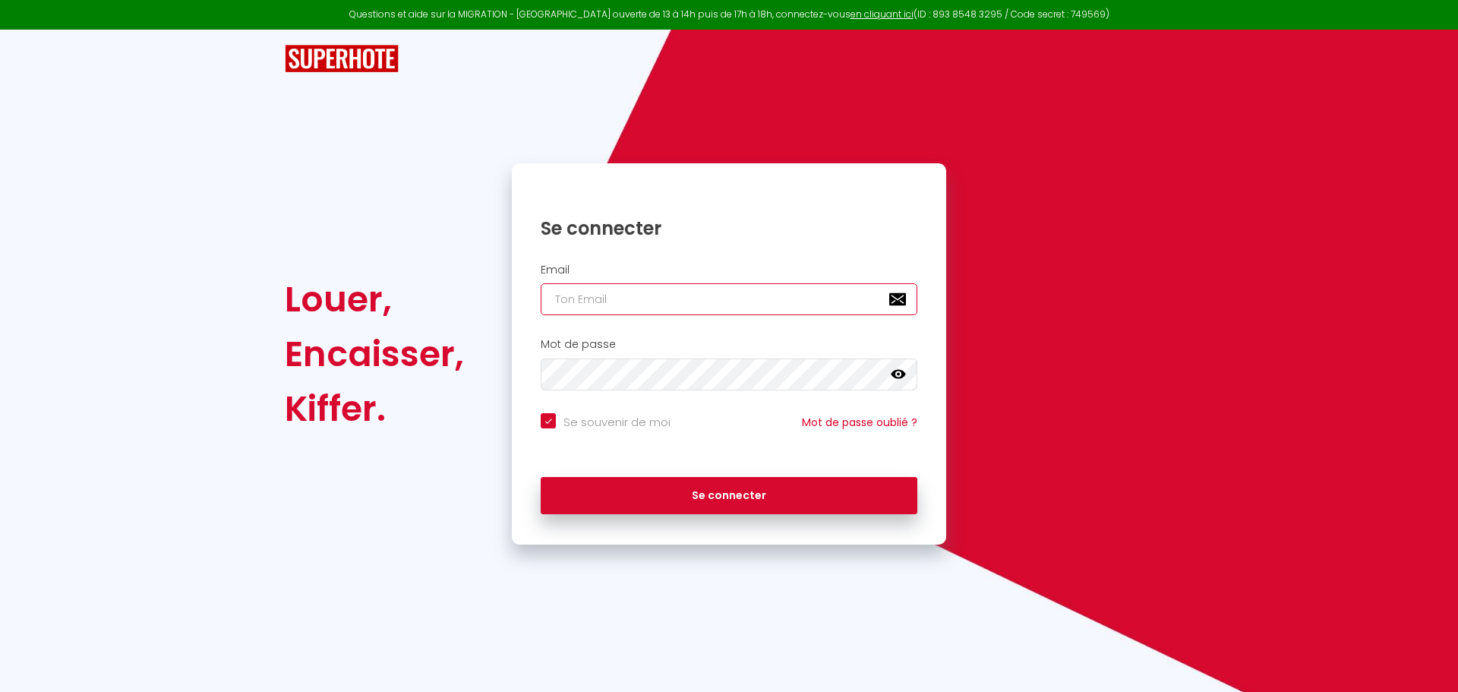
type input "[EMAIL_ADDRESS][DOMAIN_NAME]"
click at [651, 462] on div "Se connecter" at bounding box center [729, 496] width 434 height 68
click at [654, 471] on div "Se connecter" at bounding box center [729, 492] width 434 height 46
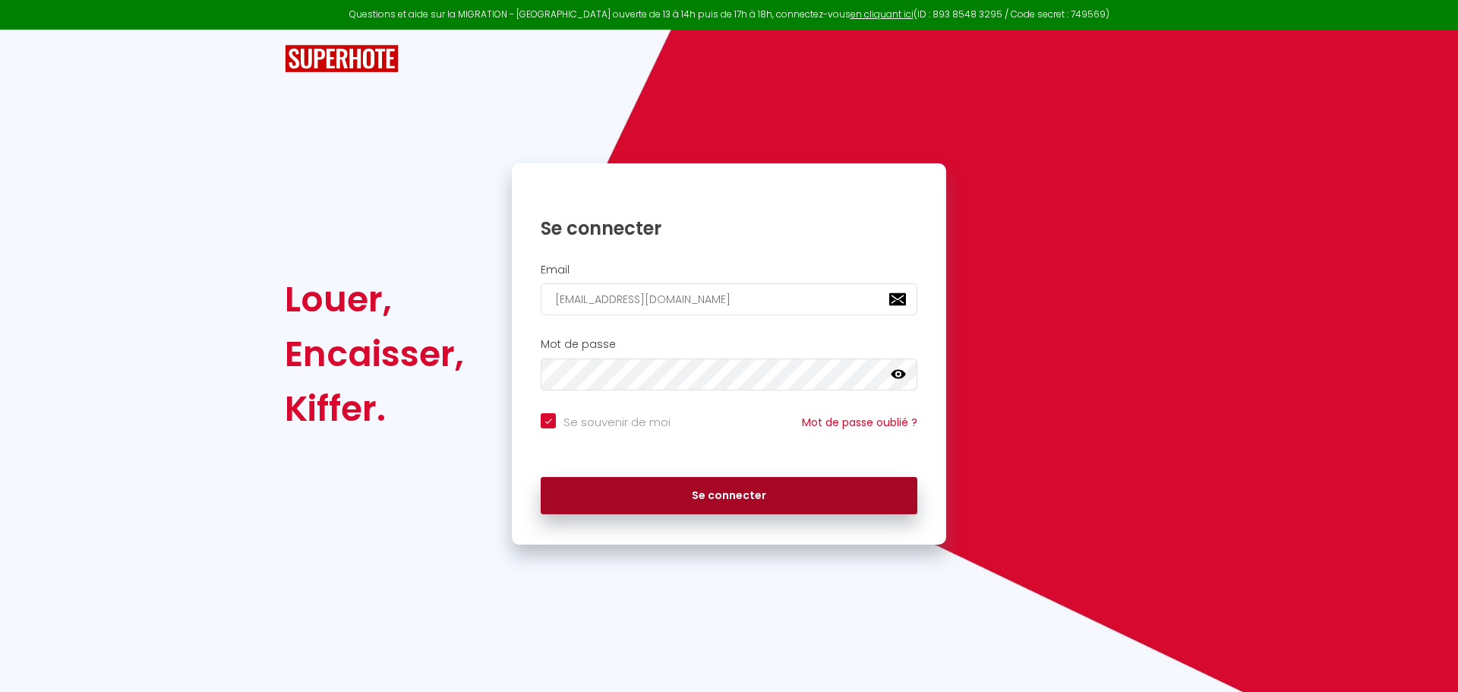
click at [654, 502] on button "Se connecter" at bounding box center [729, 496] width 377 height 38
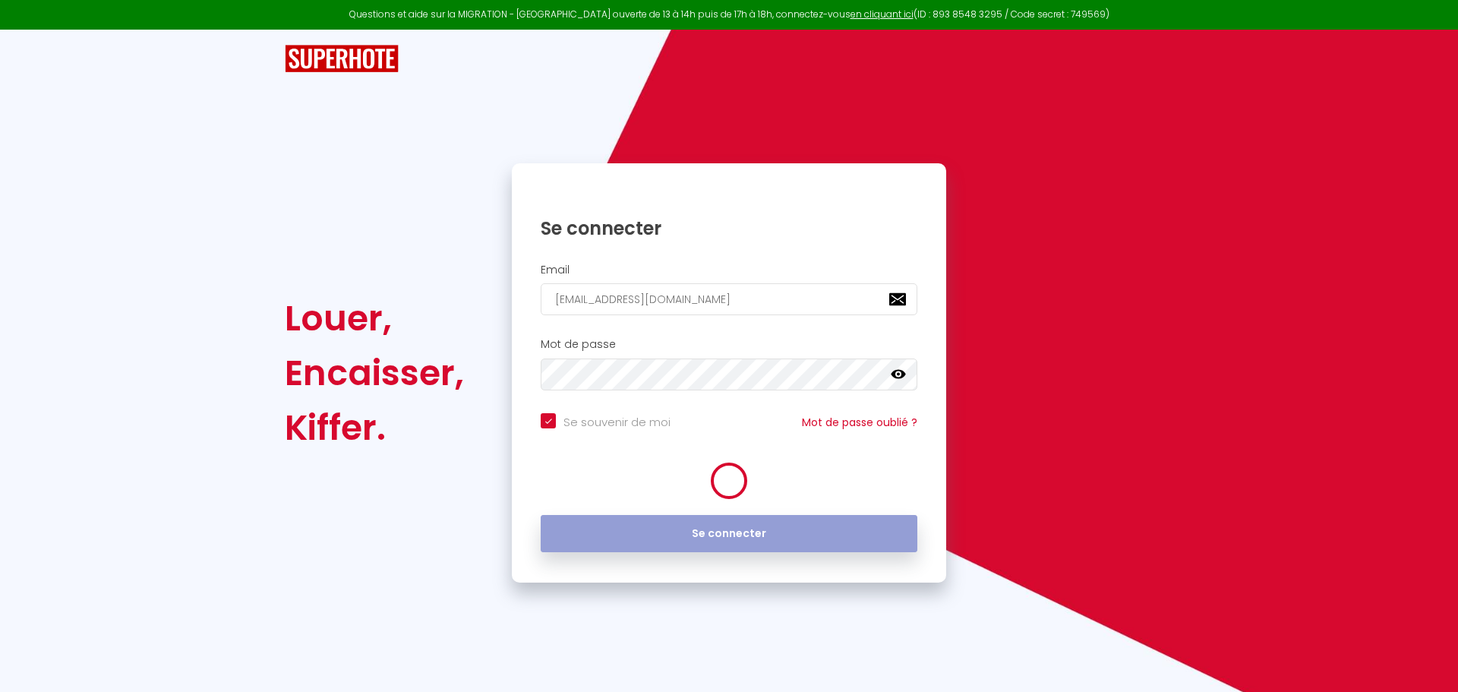
checkbox input "true"
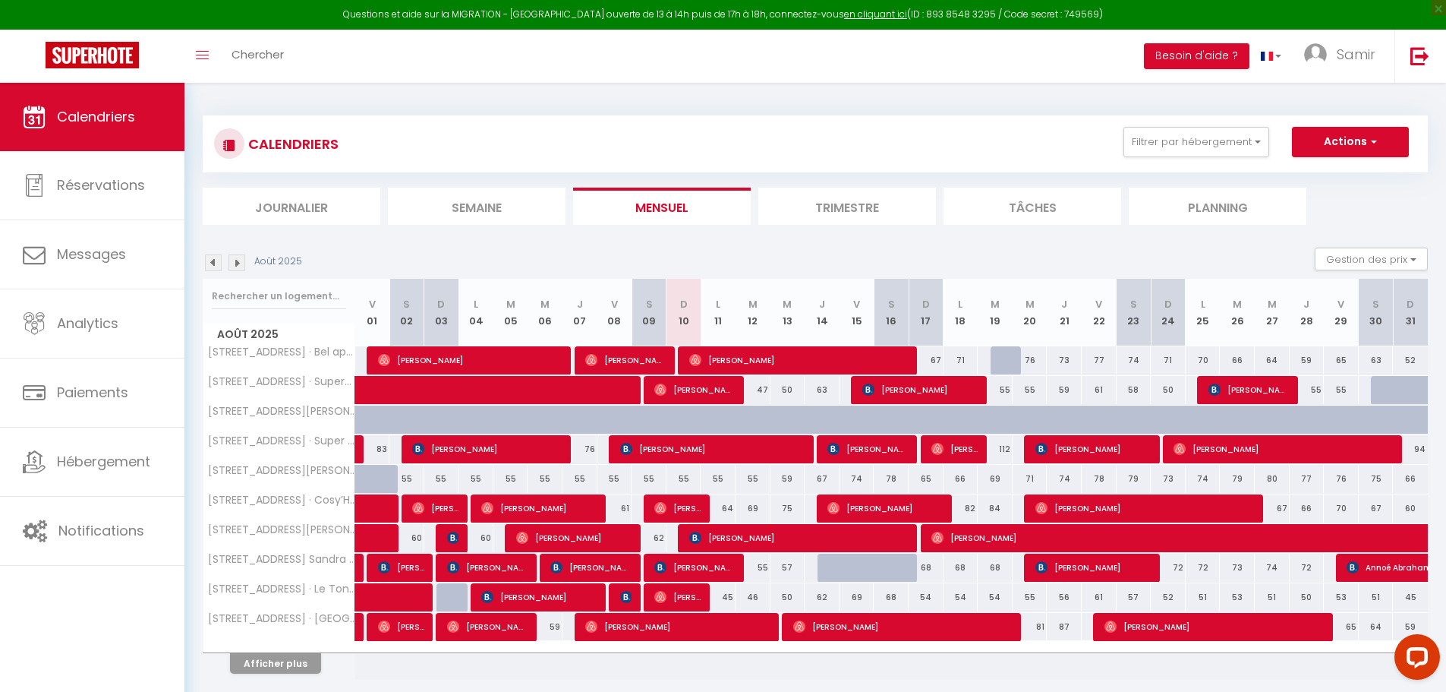
click at [270, 279] on div at bounding box center [278, 296] width 151 height 35
click at [266, 288] on input "text" at bounding box center [279, 295] width 134 height 27
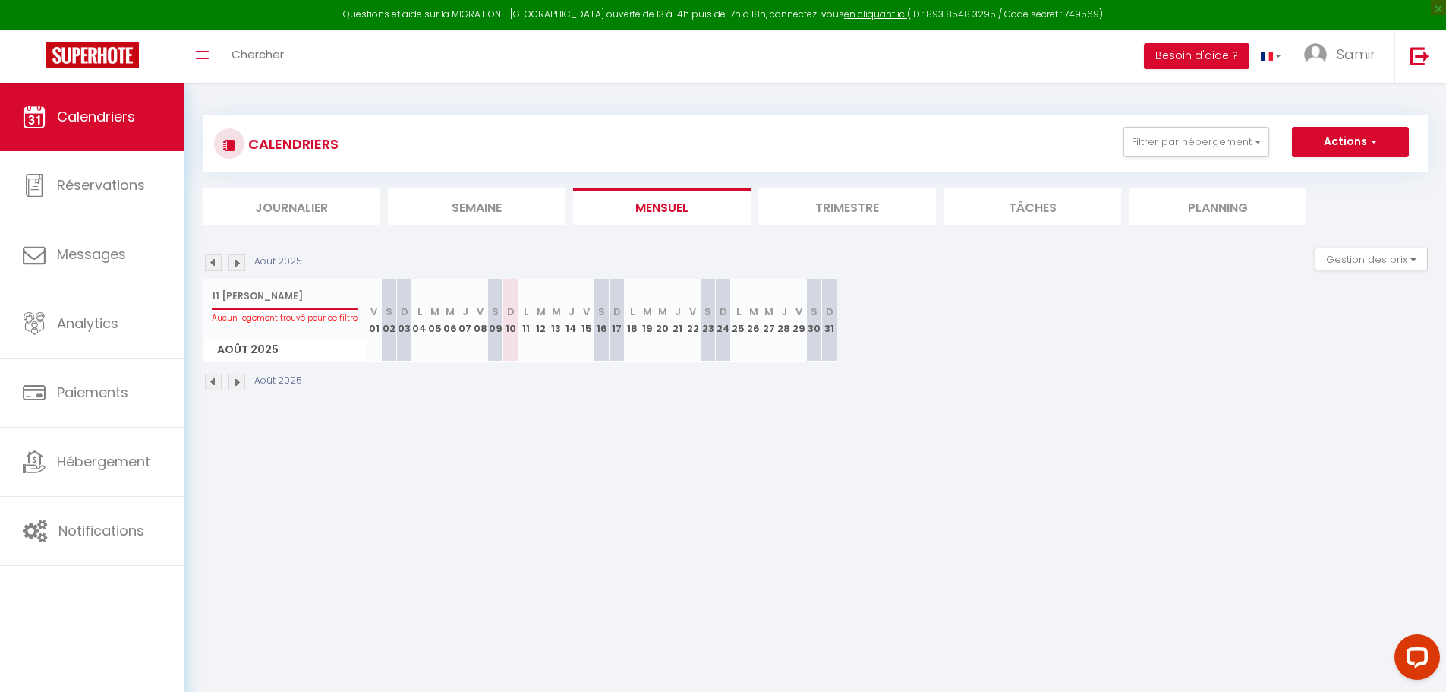
drag, startPoint x: 270, startPoint y: 299, endPoint x: 219, endPoint y: 308, distance: 51.7
click at [219, 308] on input "11 [PERSON_NAME]" at bounding box center [285, 295] width 146 height 27
type input "11 rue"
